Goal: Task Accomplishment & Management: Complete application form

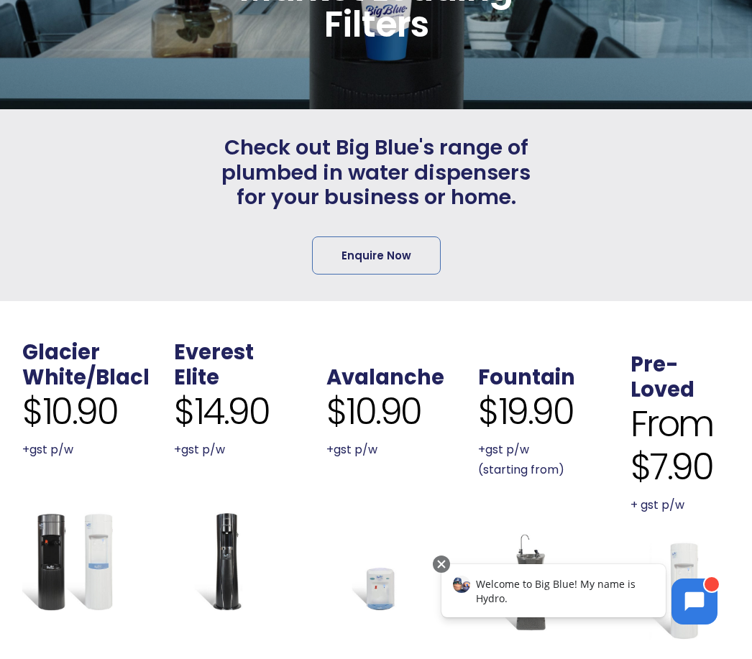
scroll to position [237, 0]
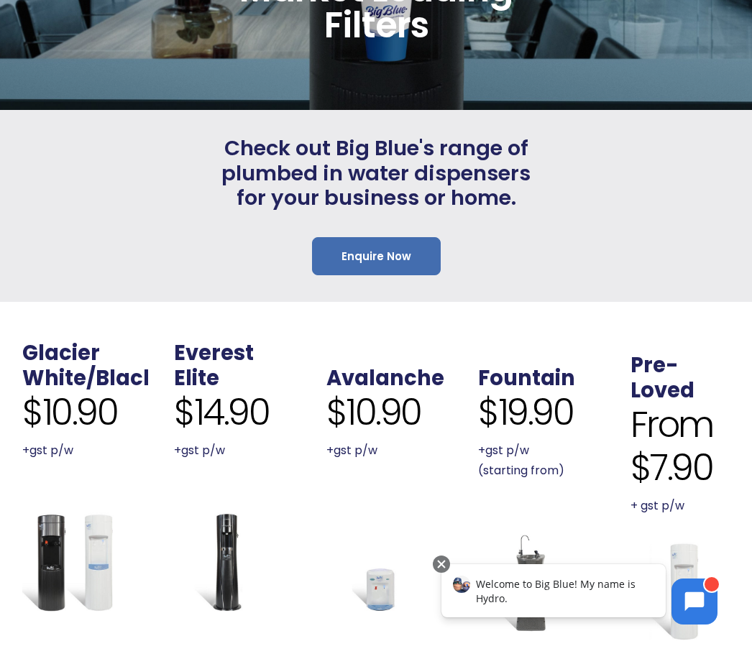
click at [402, 257] on link "Enquire Now" at bounding box center [376, 256] width 129 height 38
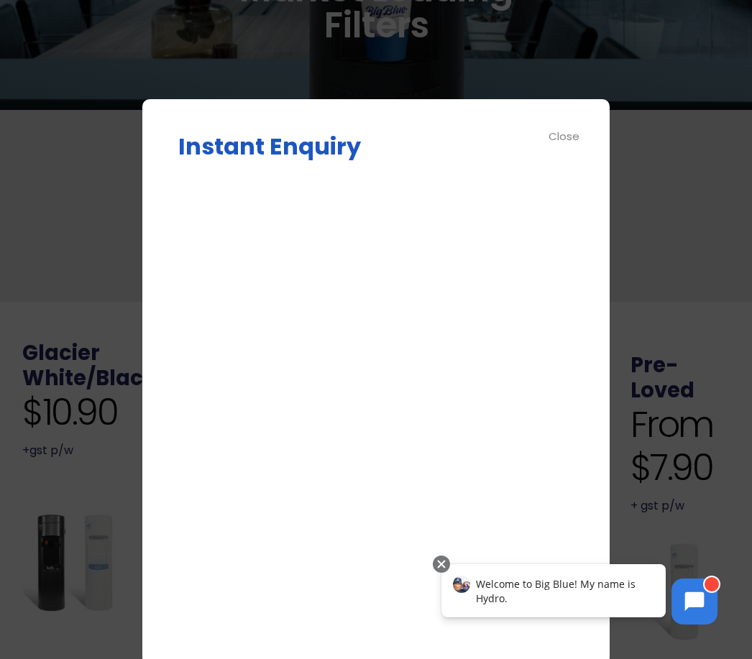
click at [570, 140] on div "Close" at bounding box center [565, 136] width 32 height 17
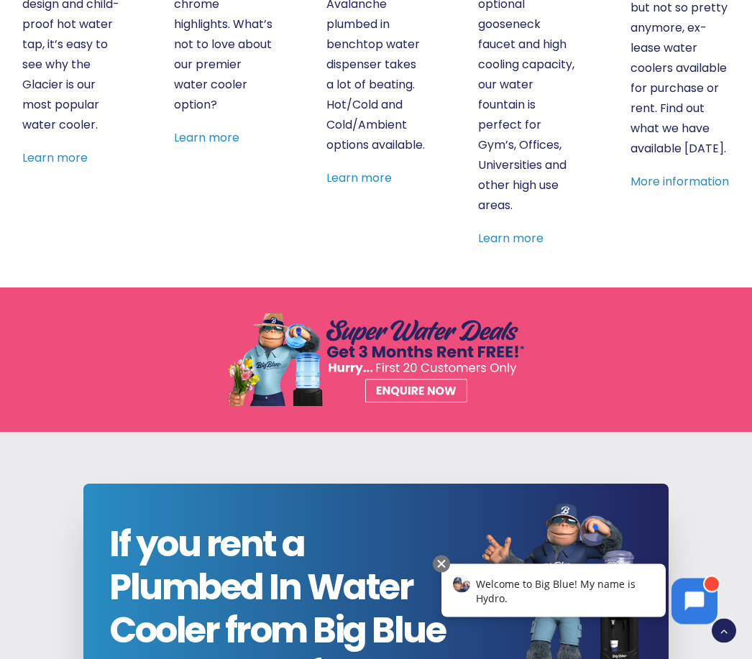
click at [541, 598] on div "Welcome to Big Blue! My name is Hydro." at bounding box center [553, 590] width 224 height 53
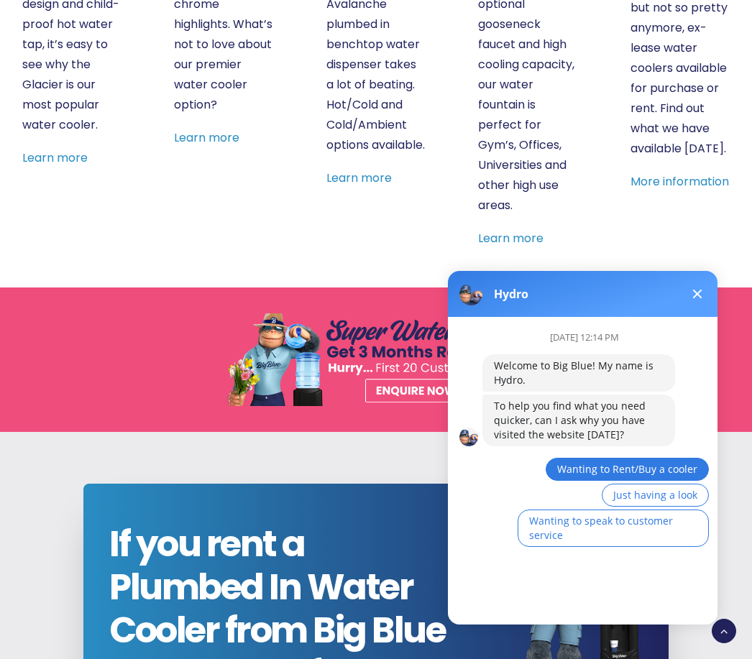
click at [655, 472] on span "Wanting to Rent/Buy a cooler" at bounding box center [627, 469] width 140 height 14
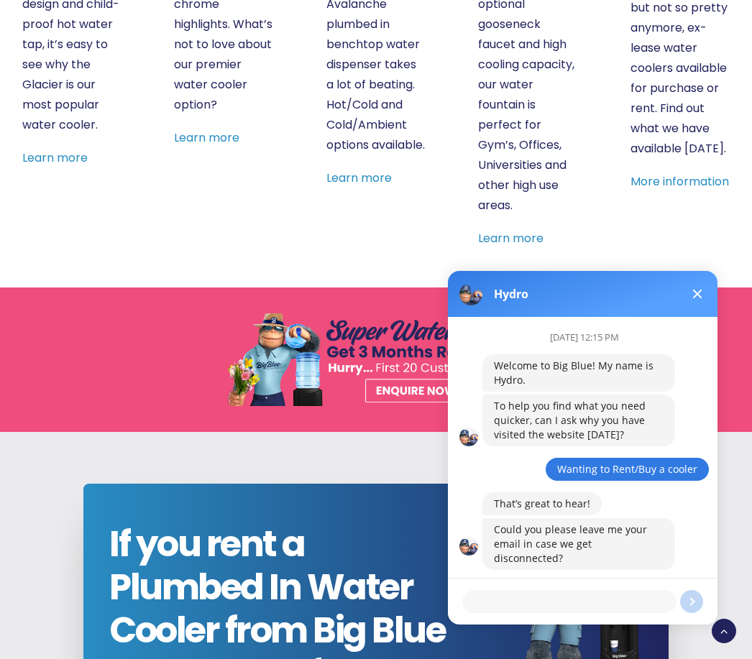
scroll to position [1255, 0]
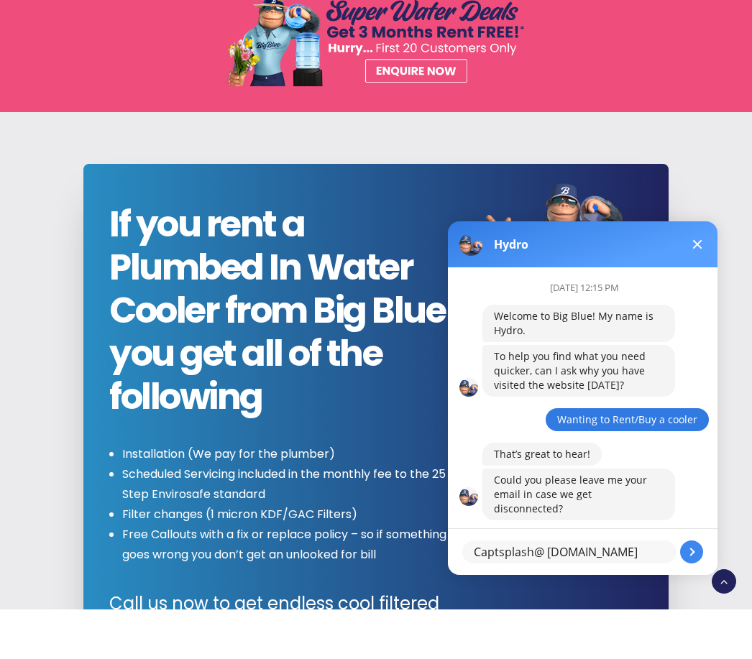
click at [697, 547] on button at bounding box center [691, 552] width 23 height 23
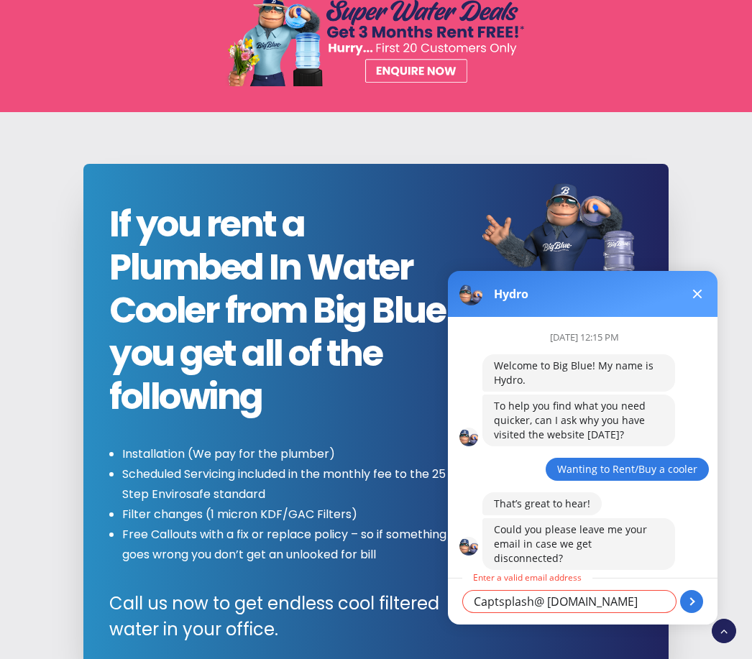
click at [643, 608] on textarea "Captsplash@ [DOMAIN_NAME]" at bounding box center [569, 601] width 214 height 23
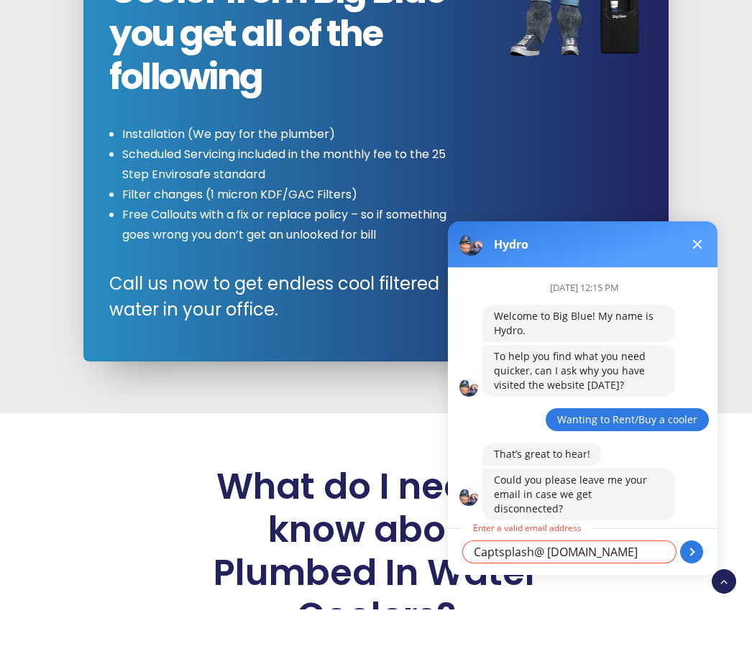
click at [608, 557] on textarea "Captsplash@ [DOMAIN_NAME]" at bounding box center [569, 552] width 214 height 23
click at [636, 554] on textarea "Captsplash@ [DOMAIN_NAME]" at bounding box center [569, 552] width 214 height 23
type textarea "captsplash@ [DOMAIN_NAME]"
click at [697, 553] on button at bounding box center [691, 552] width 23 height 23
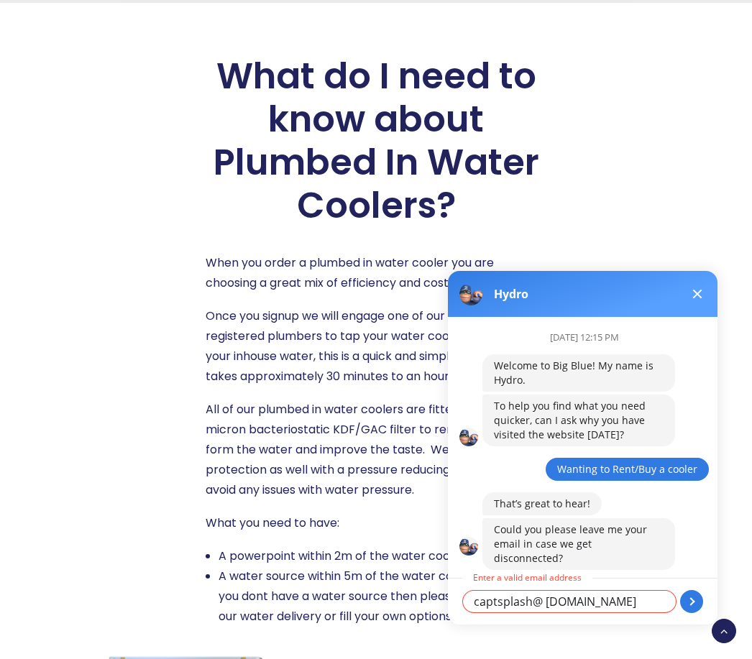
click at [643, 592] on textarea "captsplash@ [DOMAIN_NAME]" at bounding box center [569, 601] width 214 height 23
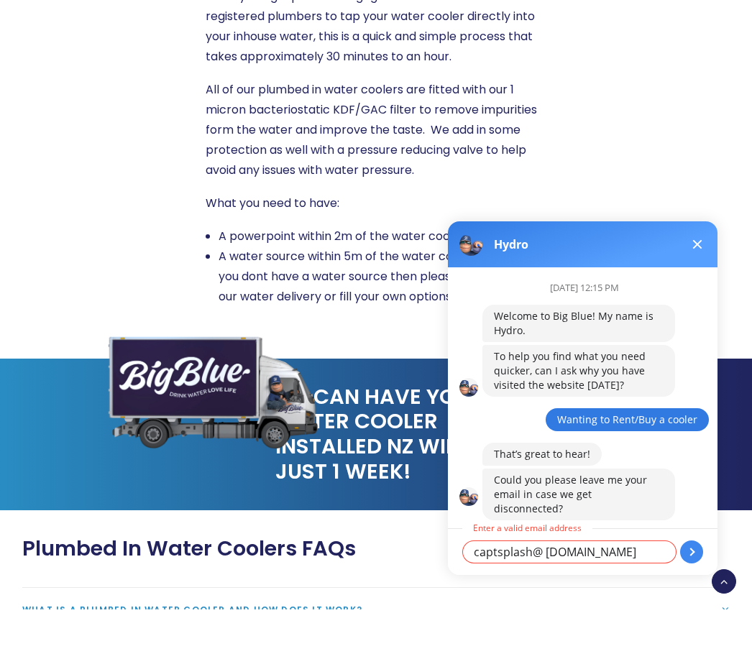
click at [685, 549] on button at bounding box center [691, 552] width 23 height 23
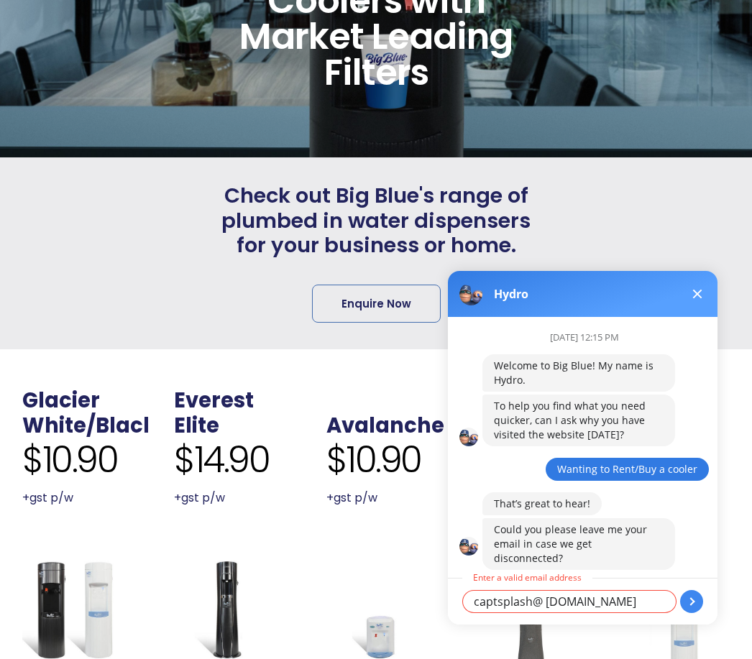
scroll to position [0, 0]
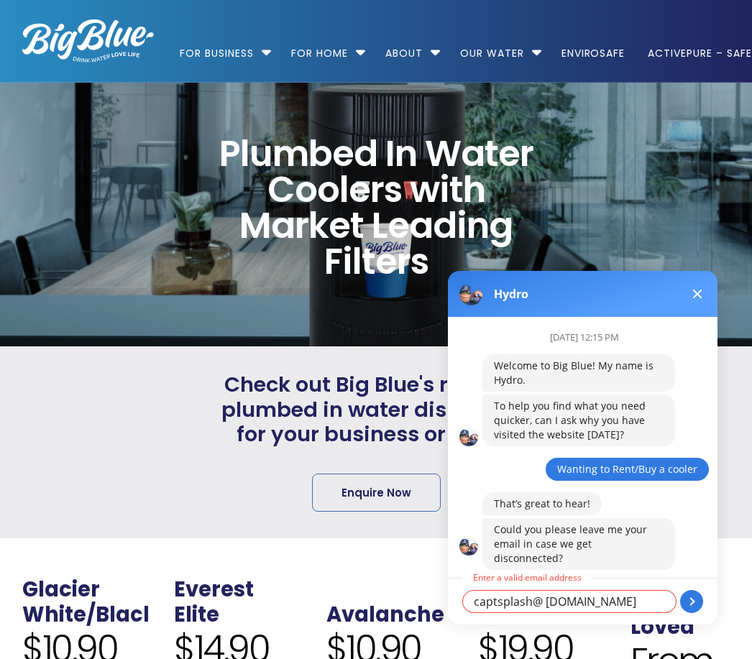
click at [715, 288] on div "Hydro" at bounding box center [583, 294] width 270 height 46
click at [639, 577] on div "[DATE] 12:15 PM Welcome to Big Blue! My name is Hydro. To help you find what yo…" at bounding box center [589, 447] width 282 height 261
click at [701, 601] on button at bounding box center [691, 601] width 23 height 23
click at [694, 607] on button at bounding box center [691, 601] width 23 height 23
click at [699, 607] on button at bounding box center [691, 601] width 23 height 23
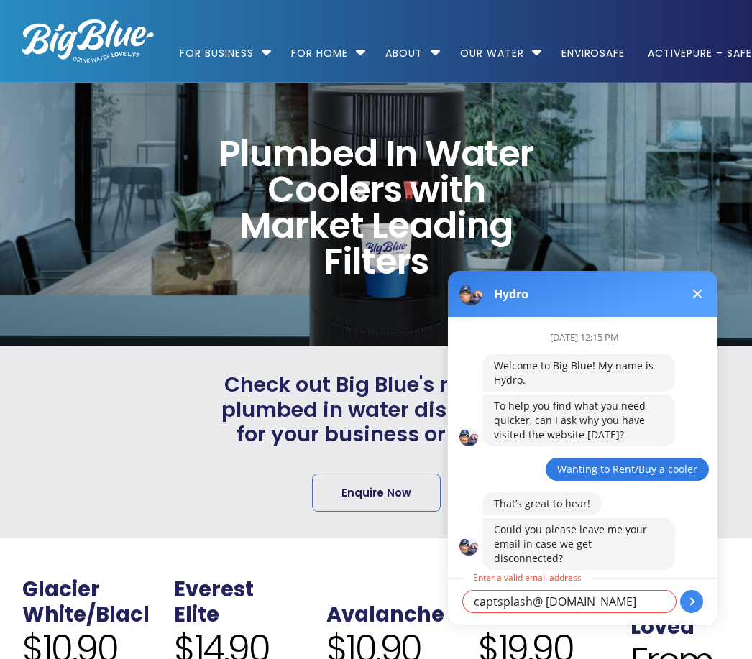
click at [699, 607] on button at bounding box center [691, 601] width 23 height 23
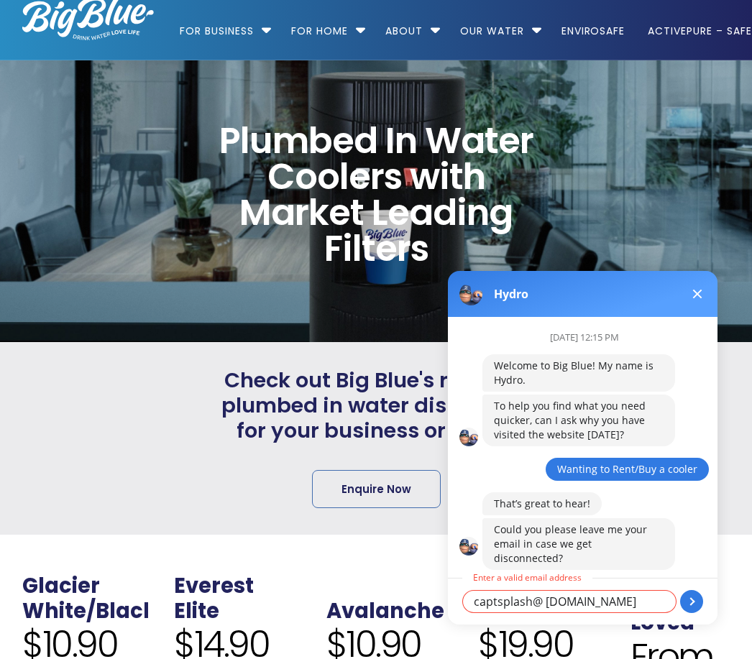
click at [669, 569] on div "[DATE] 12:15 PM Welcome to Big Blue! My name is Hydro. To help you find what yo…" at bounding box center [589, 447] width 282 height 261
click at [704, 300] on button at bounding box center [697, 293] width 17 height 17
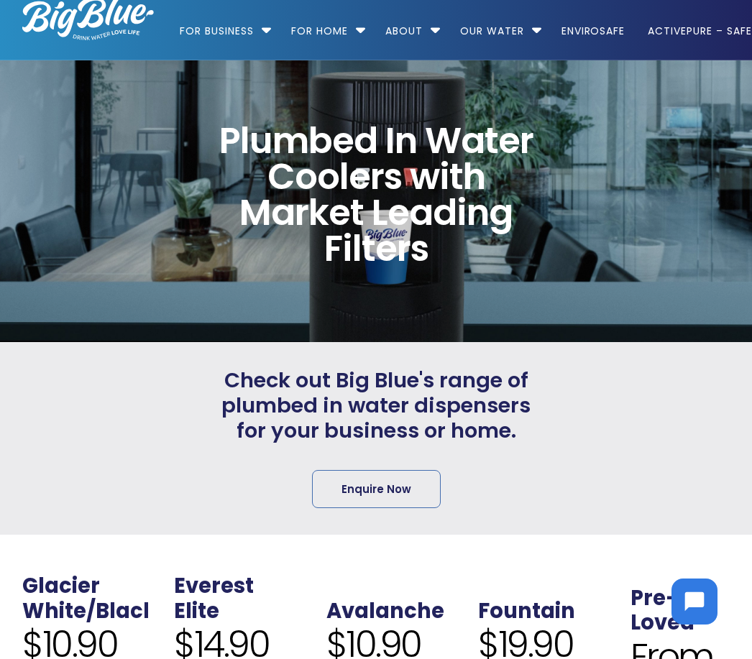
scroll to position [0, 0]
